Goal: Complete application form: Complete application form

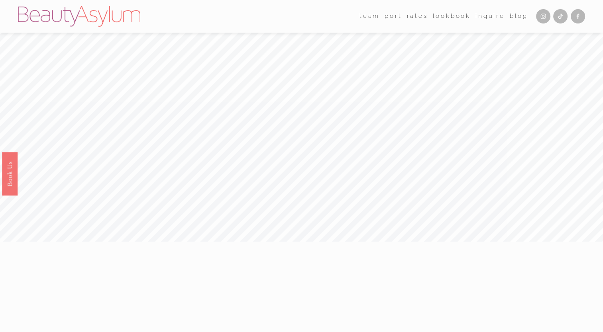
click at [491, 18] on link "Inquire" at bounding box center [489, 16] width 29 height 12
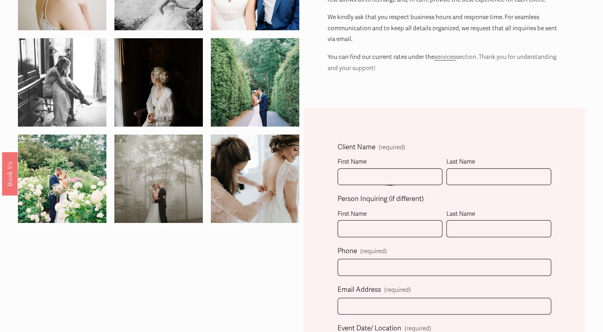
scroll to position [119, 0]
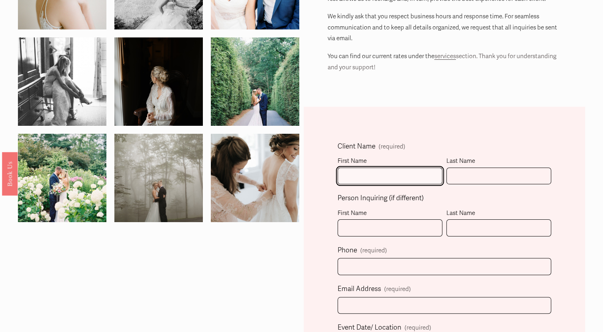
click at [376, 182] on input "First Name" at bounding box center [389, 176] width 105 height 17
type input "Nicole"
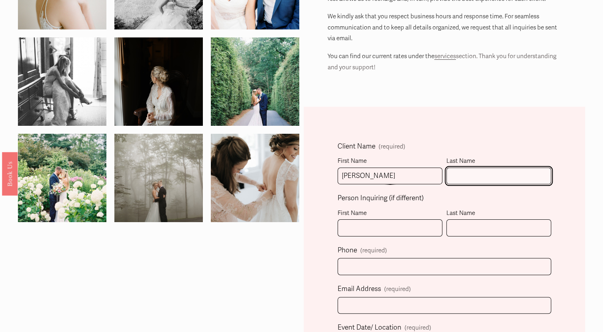
type input "Norman"
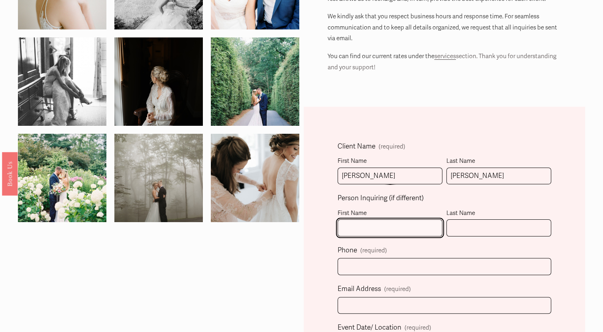
type input "Nicole"
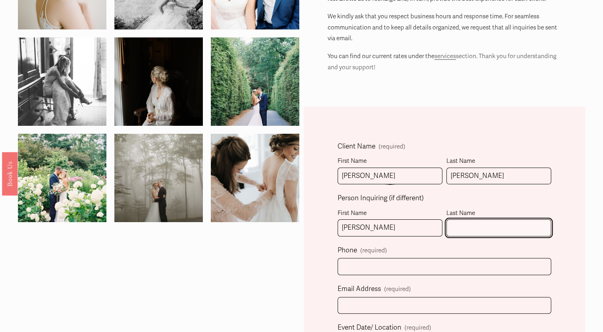
type input "Norman"
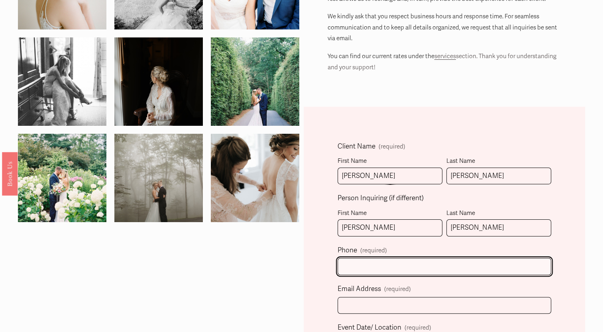
type input "(502) 432-6810"
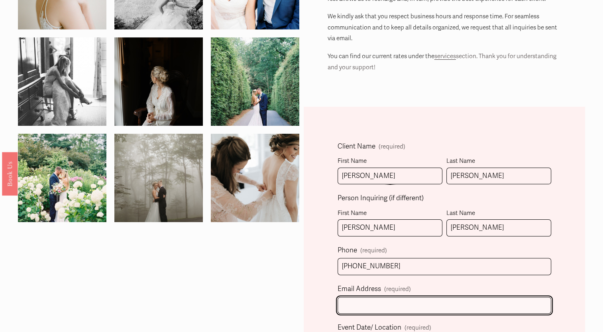
type input "Nicolethebride123@gmail.com"
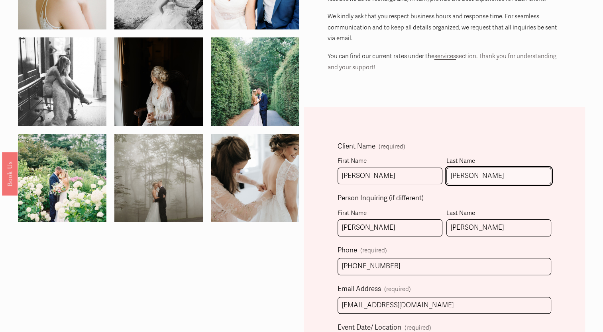
click at [469, 179] on input "Norman" at bounding box center [498, 176] width 105 height 17
type input "Grendi"
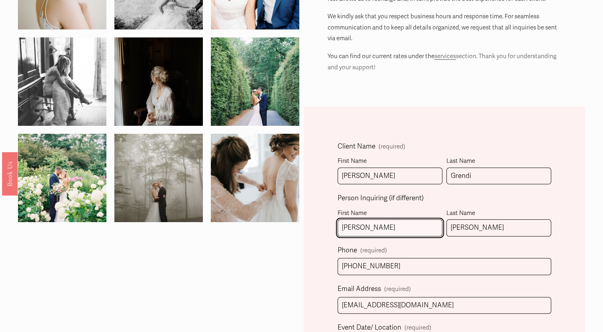
drag, startPoint x: 382, startPoint y: 223, endPoint x: 284, endPoint y: 229, distance: 98.5
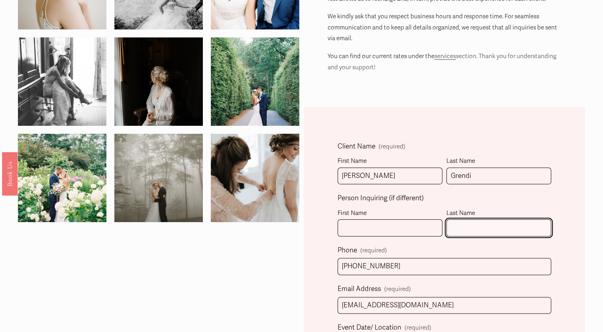
drag, startPoint x: 479, startPoint y: 227, endPoint x: 417, endPoint y: 233, distance: 62.0
click at [417, 233] on fieldset "Person Inquiring (if different) First Name Last Name" at bounding box center [443, 218] width 213 height 52
click at [489, 196] on fieldset "Person Inquiring (if different) First Name Last Name" at bounding box center [443, 218] width 213 height 52
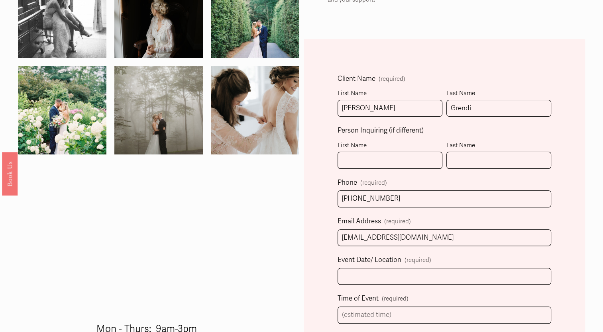
scroll to position [199, 0]
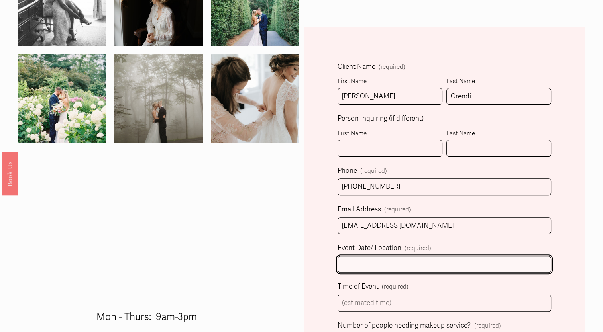
click at [389, 260] on input "Event Date/ Location (required)" at bounding box center [443, 264] width 213 height 17
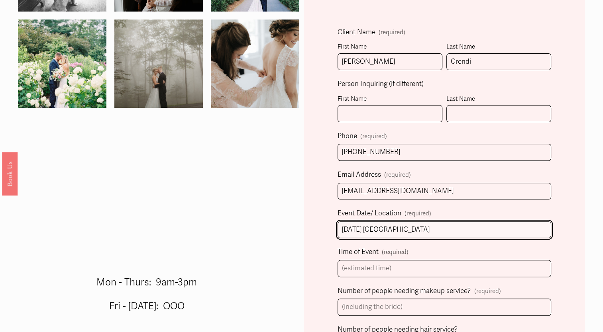
scroll to position [279, 0]
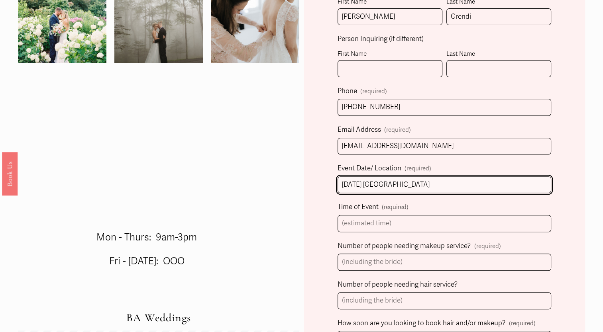
type input "08/15/26 Little River Farms"
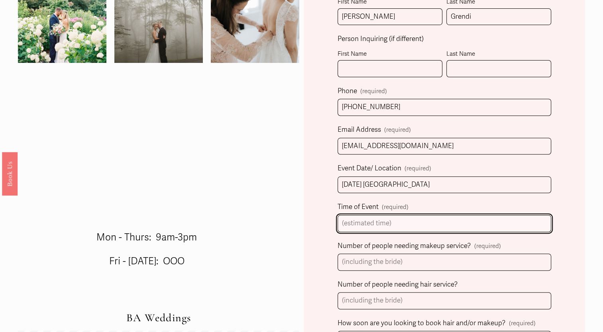
click at [389, 218] on input "Time of Event (required)" at bounding box center [443, 223] width 213 height 17
type input "Wedding"
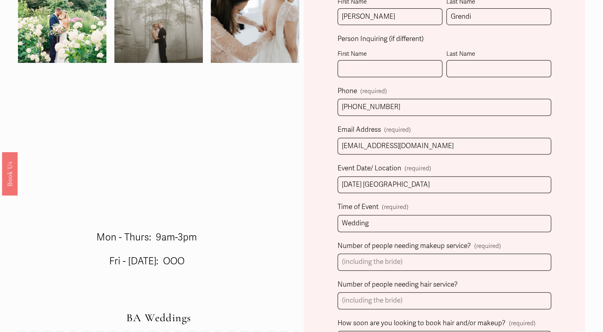
click at [436, 204] on label "Time of Event (required)" at bounding box center [443, 208] width 213 height 14
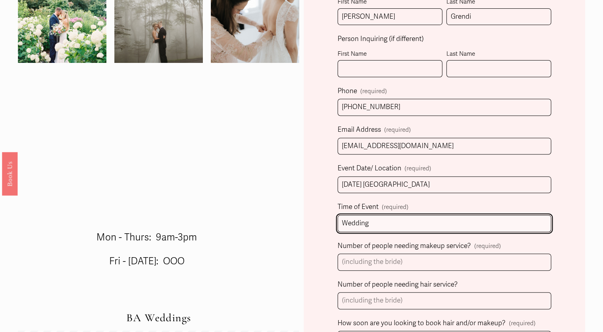
click at [436, 215] on input "Wedding" at bounding box center [443, 223] width 213 height 17
drag, startPoint x: 388, startPoint y: 228, endPoint x: 298, endPoint y: 227, distance: 90.0
click at [298, 227] on div "We aim to respond within 48hrs. Inquiries sent Fri-Sun, will be answered by Mon…" at bounding box center [301, 236] width 603 height 908
type input "$"
type input "4:30"
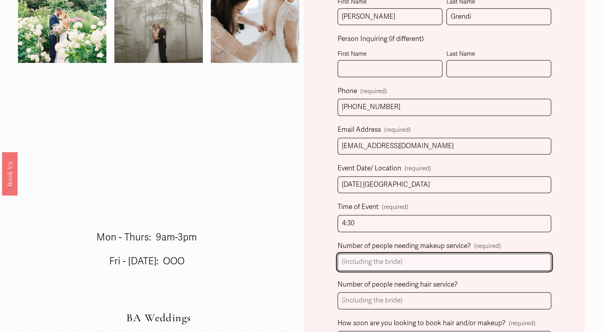
click at [352, 264] on input "Number of people needing makeup service? (required)" at bounding box center [443, 262] width 213 height 17
click at [359, 264] on input "Number of people needing makeup service? (required)" at bounding box center [443, 262] width 213 height 17
type input "8"
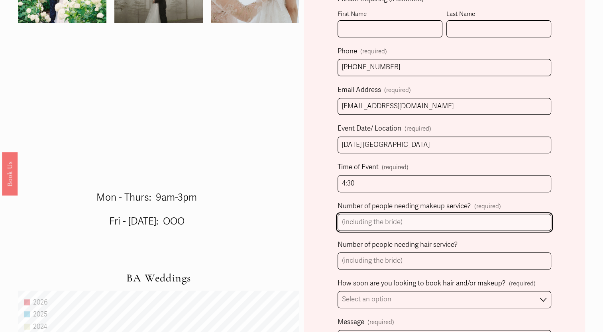
scroll to position [358, 0]
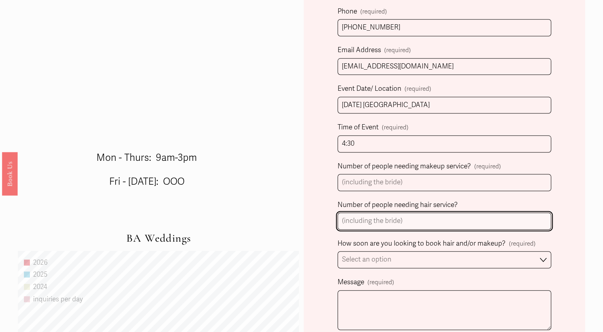
click at [392, 225] on input "Number of people needing hair service?" at bounding box center [443, 221] width 213 height 17
type input "?"
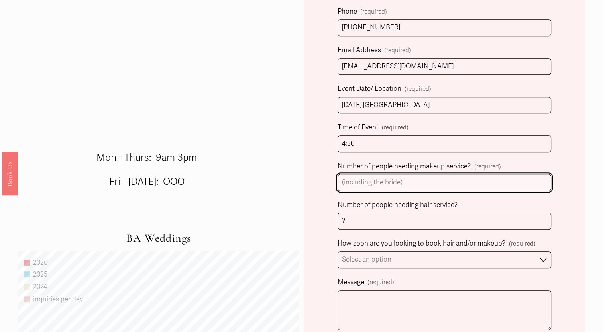
click at [371, 181] on input "Number of people needing makeup service? (required)" at bounding box center [443, 182] width 213 height 17
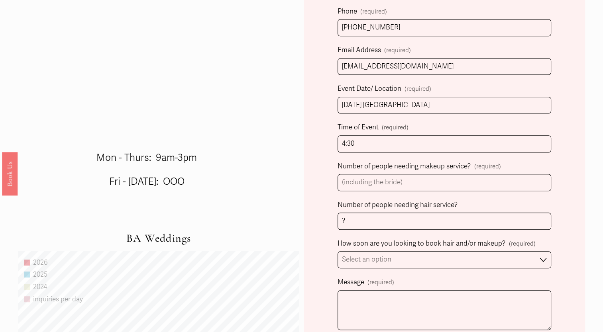
click at [554, 204] on div "Client Name (required) First Name Nicole Last Name Grendi Person Inquiring (if …" at bounding box center [443, 206] width 281 height 676
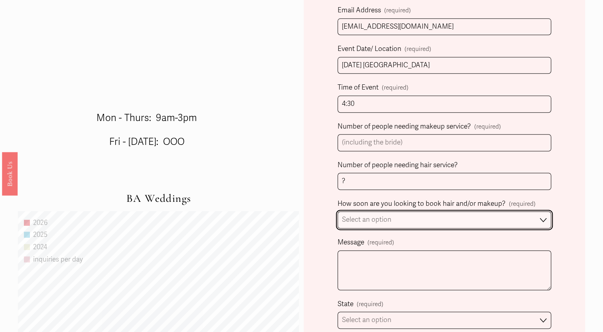
click at [441, 219] on select "Select an option Immediately 1-2 weeks I'm looking for information & not ready …" at bounding box center [443, 219] width 213 height 17
select select "I'm looking for information & not ready to book just yet"
click at [337, 211] on select "Select an option Immediately 1-2 weeks I'm looking for information & not ready …" at bounding box center [443, 219] width 213 height 17
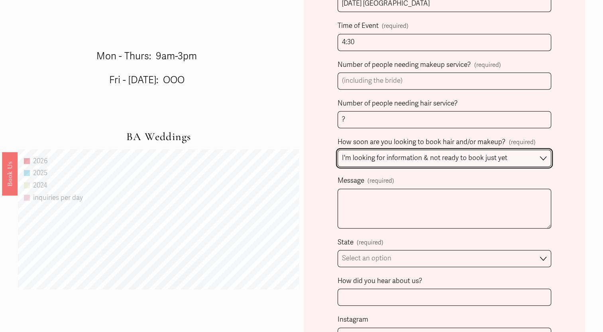
scroll to position [478, 0]
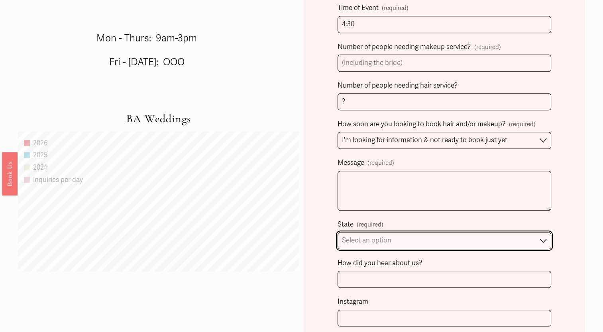
click at [392, 237] on select "Select an option Please Select One Atlanta, GA Charlotte, NC Charleston, SC Des…" at bounding box center [443, 240] width 213 height 17
select select "Atlanta, GA"
click at [337, 232] on select "Select an option Please Select One Atlanta, GA Charlotte, NC Charleston, SC Des…" at bounding box center [443, 240] width 213 height 17
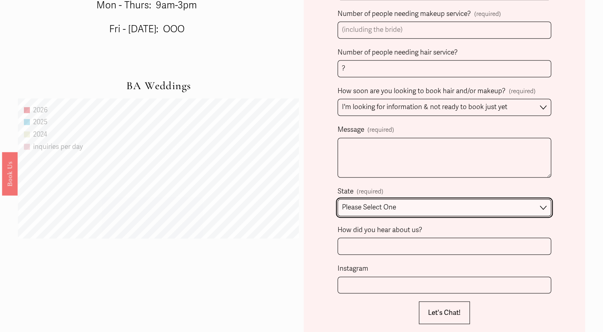
scroll to position [518, 0]
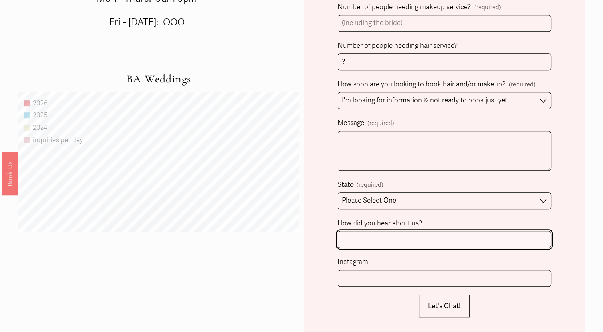
click at [397, 243] on input "How did you hear about us?" at bounding box center [443, 239] width 213 height 17
type input "Little River Farms"
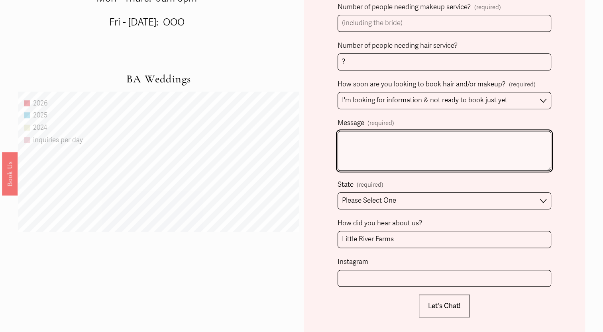
click at [363, 141] on textarea "Message (required)" at bounding box center [443, 151] width 213 height 40
paste textarea "Hi, I am inquiring about the following services please. Me the Bride will need …"
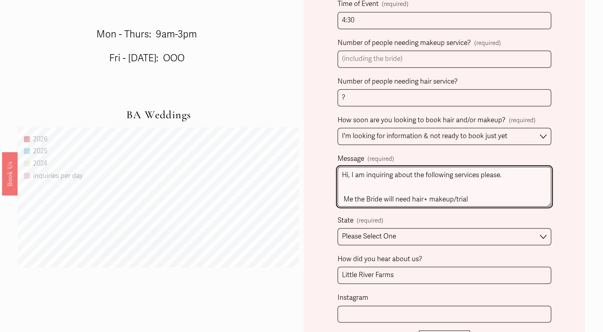
scroll to position [478, 0]
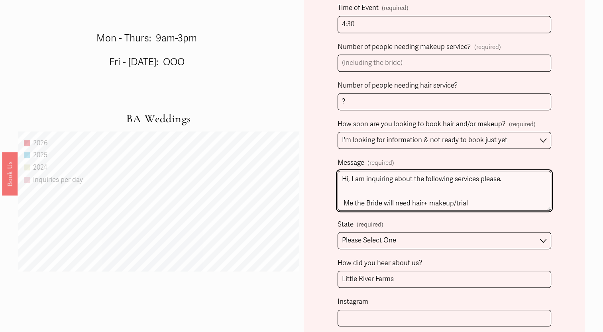
type textarea "Hi, I am inquiring about the following services please. Me the Bride will need …"
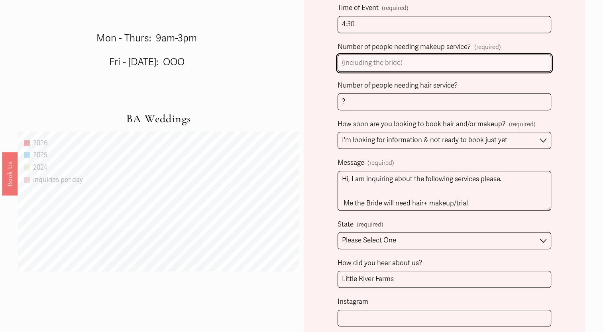
click at [403, 65] on input "Number of people needing makeup service? (required)" at bounding box center [443, 63] width 213 height 17
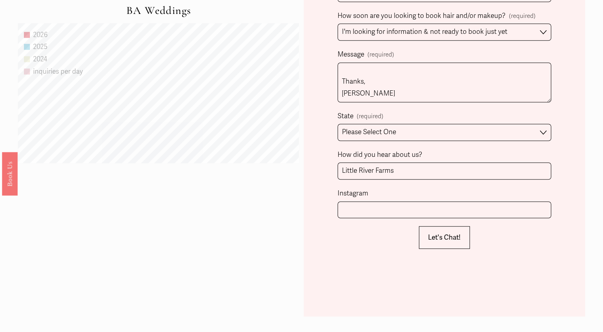
scroll to position [597, 0]
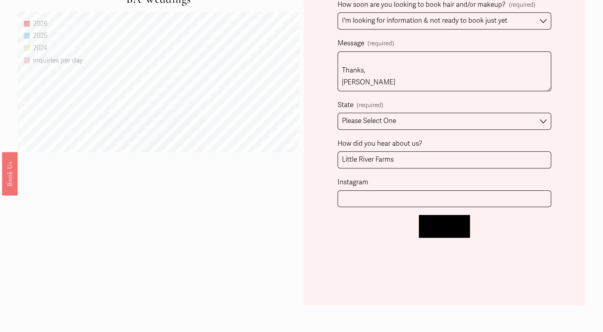
type input "1"
click at [444, 227] on span "Let's Chat!" at bounding box center [444, 226] width 33 height 8
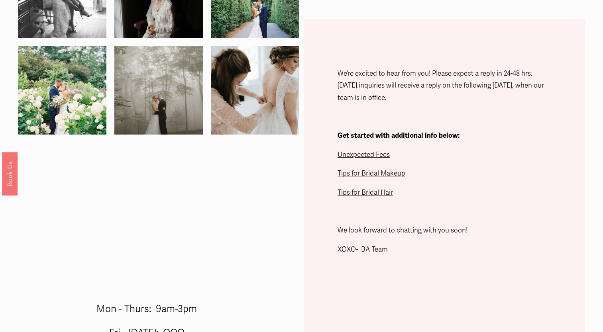
scroll to position [0, 0]
